Goal: Information Seeking & Learning: Learn about a topic

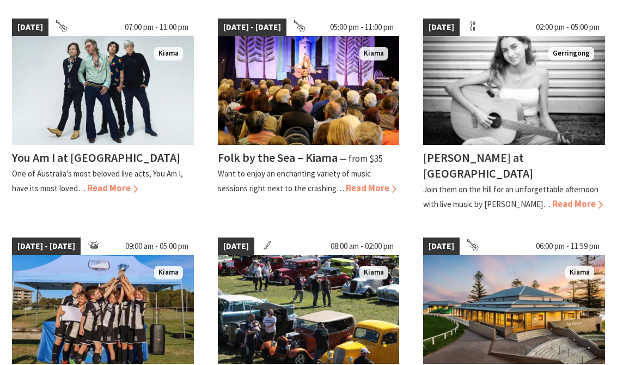
scroll to position [320, 0]
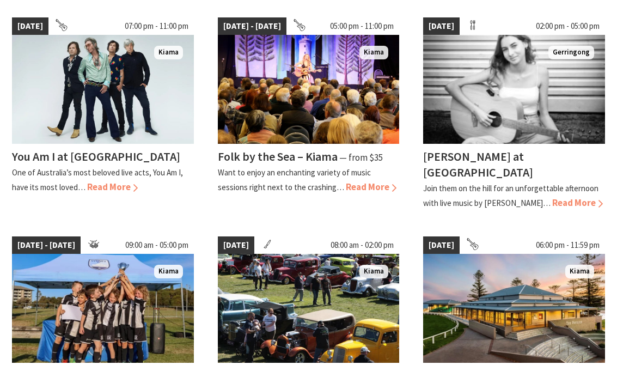
click at [363, 185] on span "Read More" at bounding box center [371, 187] width 51 height 12
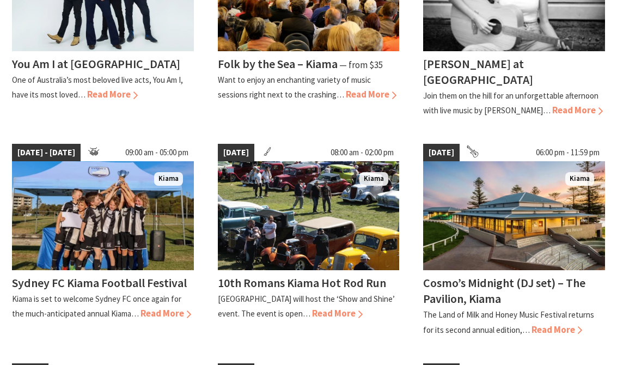
scroll to position [413, 0]
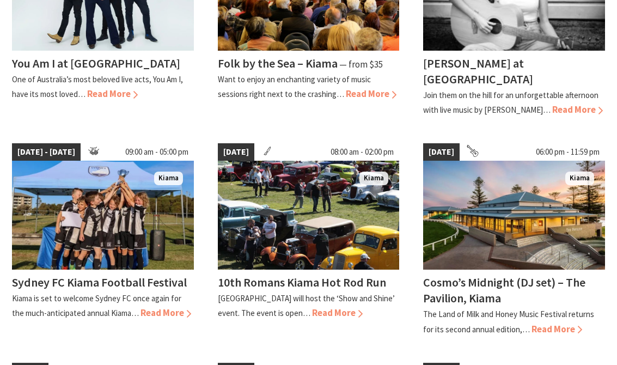
click at [285, 280] on h4 "10th Romans Kiama Hot Rod Run" at bounding box center [302, 281] width 168 height 15
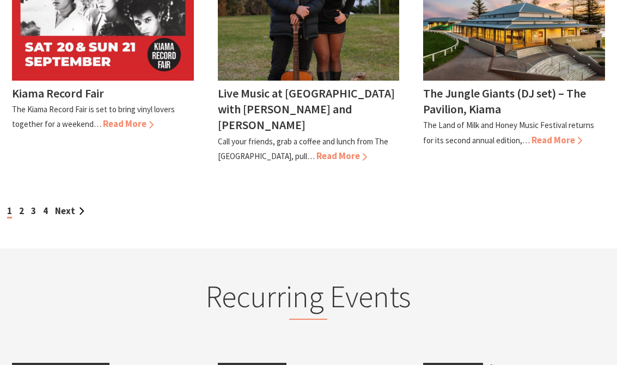
scroll to position [1047, 0]
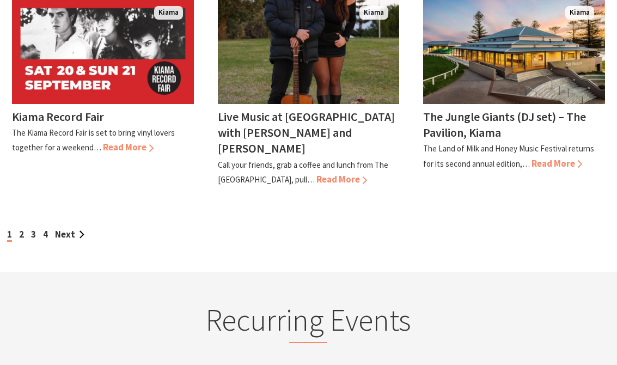
click at [66, 228] on link "Next" at bounding box center [69, 234] width 29 height 12
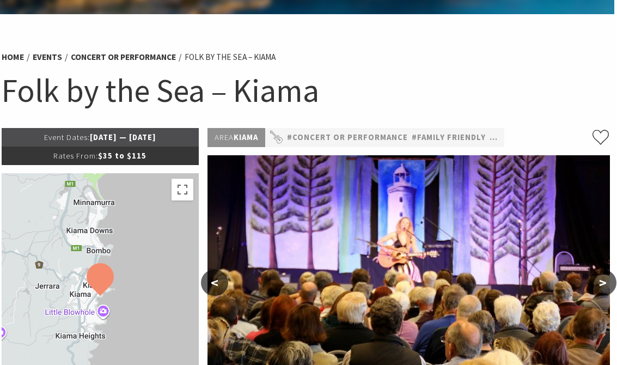
scroll to position [0, 2]
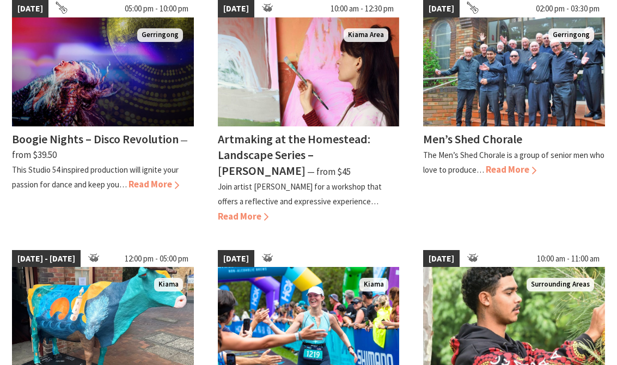
scroll to position [339, 0]
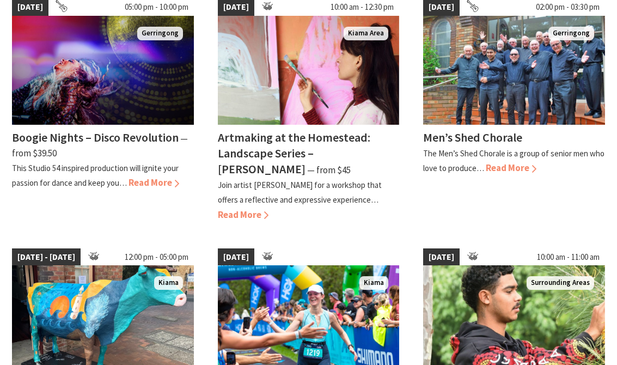
click at [502, 167] on span "Read More" at bounding box center [511, 168] width 51 height 12
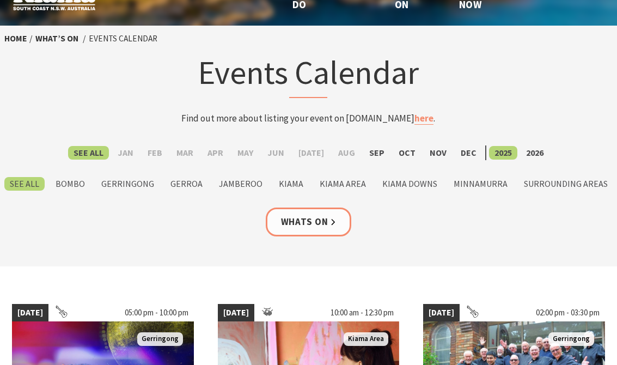
scroll to position [0, 0]
